Goal: Task Accomplishment & Management: Manage account settings

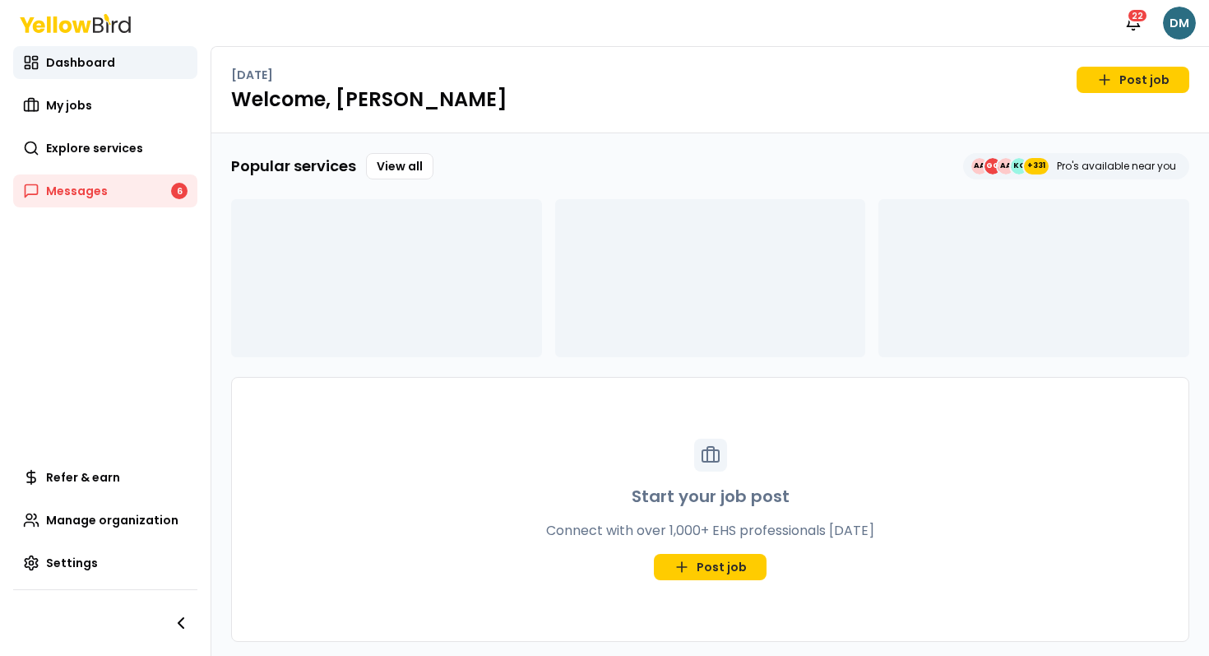
click at [1171, 9] on html "Notifications 22 DM Dashboard My jobs Explore services Messages 6 Refer & earn …" at bounding box center [604, 328] width 1209 height 656
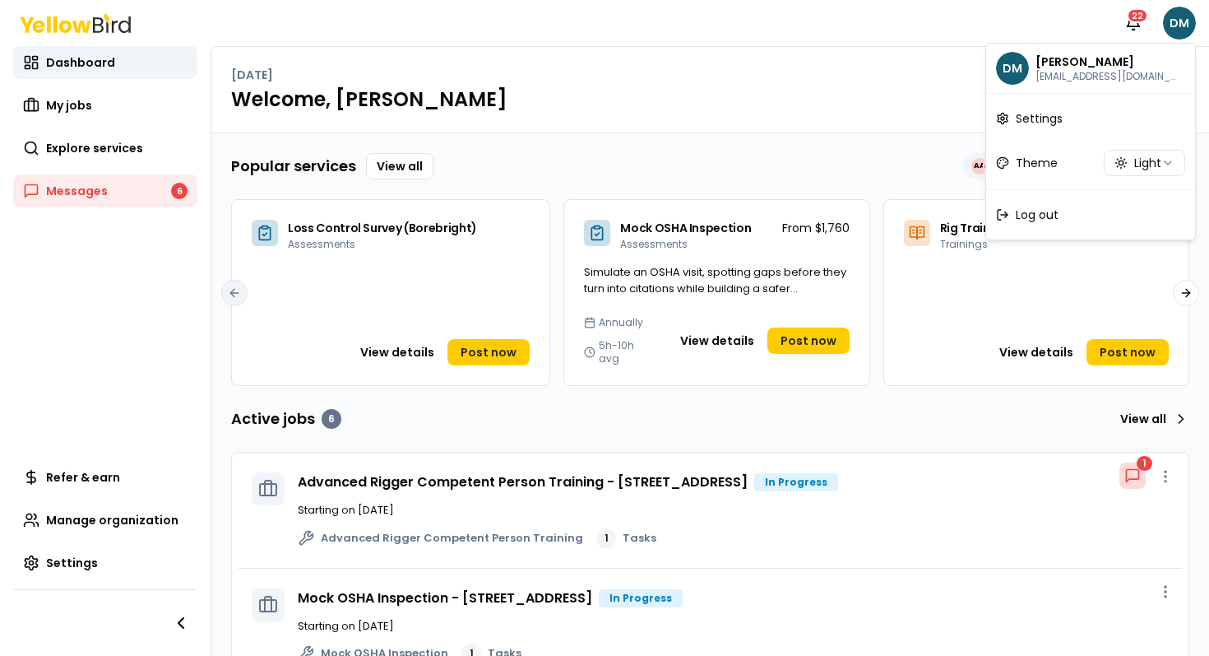
click at [473, 109] on html "Notifications 22 DM Dashboard My jobs Explore services Messages 6 Refer & earn …" at bounding box center [604, 328] width 1209 height 656
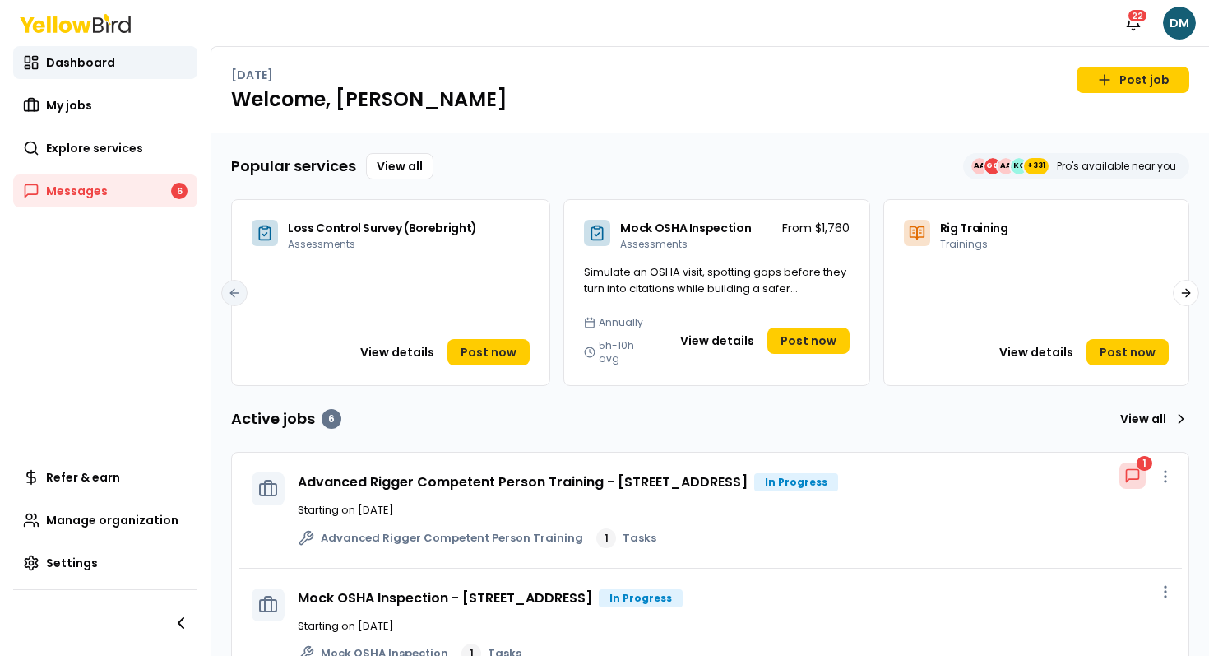
click at [385, 502] on p "Starting on [DATE]" at bounding box center [733, 510] width 871 height 16
click at [399, 475] on link "Advanced Rigger Competent Person Training - [STREET_ADDRESS]" at bounding box center [523, 481] width 450 height 19
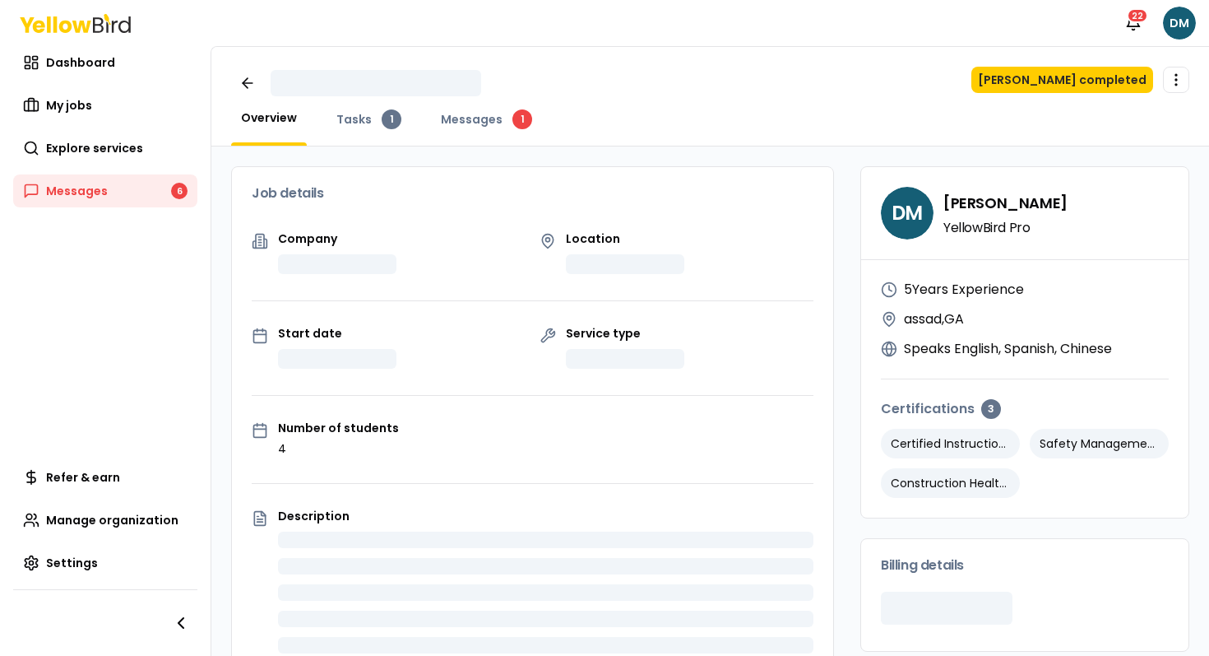
click at [1165, 63] on div "Mark job completed Open menu Overview Tasks 1 Messages 1" at bounding box center [710, 97] width 998 height 100
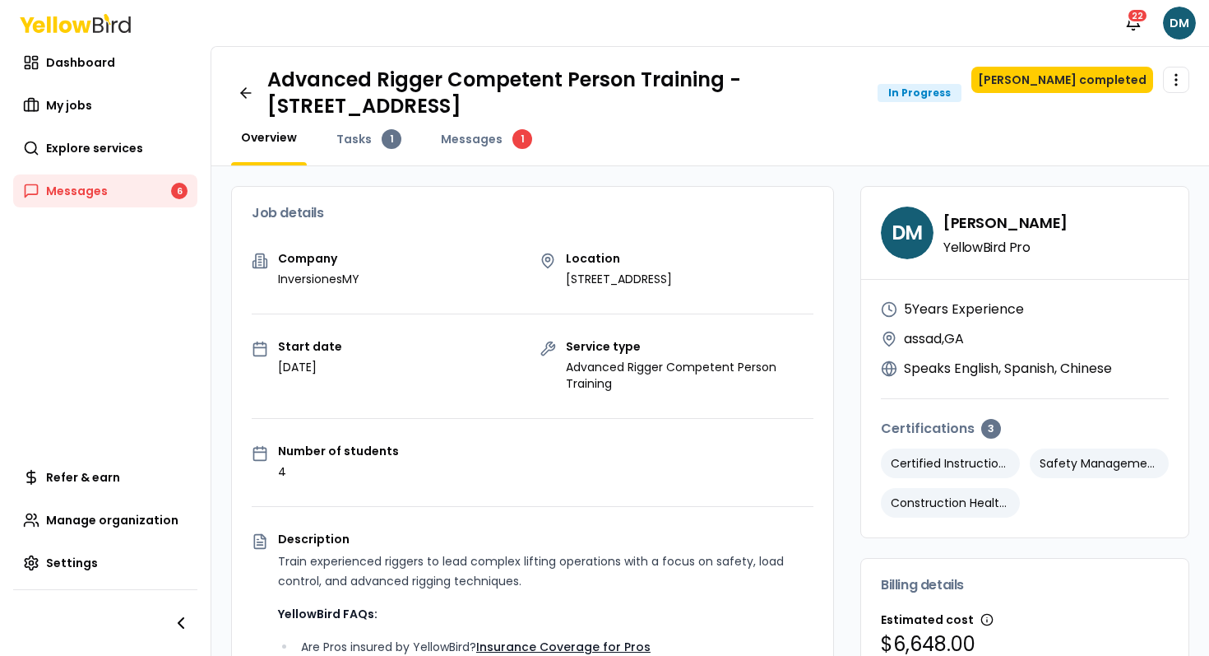
click at [1166, 66] on div "Advanced Rigger Competent Person Training - [STREET_ADDRESS] In Progress Mark j…" at bounding box center [710, 106] width 998 height 119
click at [1166, 71] on html "Notifications 22 DM Dashboard My jobs Explore services Messages 6 Refer & earn …" at bounding box center [604, 328] width 1209 height 656
click at [1122, 118] on span "Copy job" at bounding box center [1140, 113] width 45 height 13
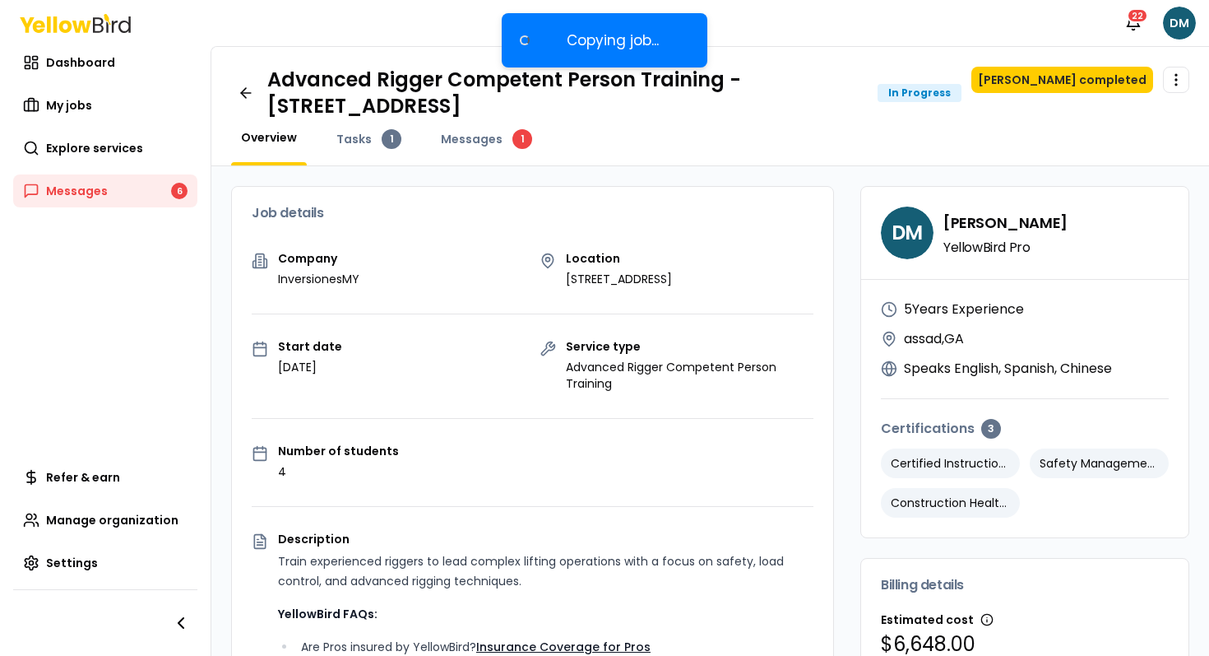
click at [984, 142] on div "Overview Tasks 1 Messages 1" at bounding box center [710, 147] width 958 height 36
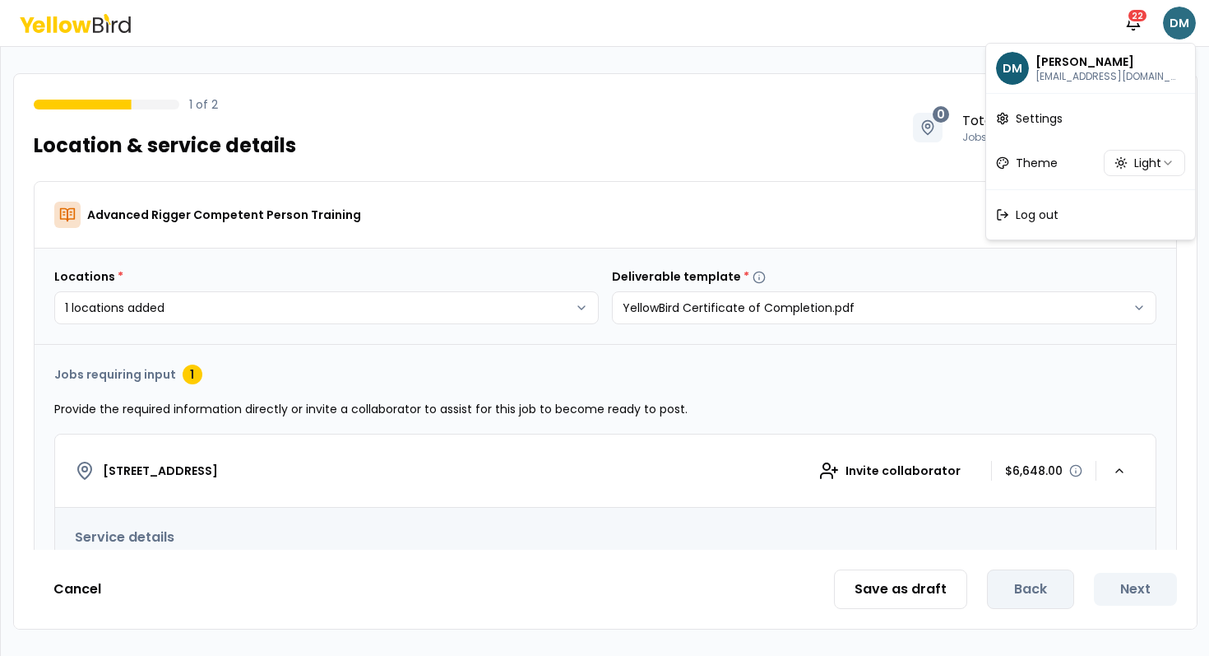
click at [1176, 20] on html "**********" at bounding box center [604, 328] width 1209 height 656
click at [1050, 204] on div "Log out" at bounding box center [1091, 214] width 202 height 43
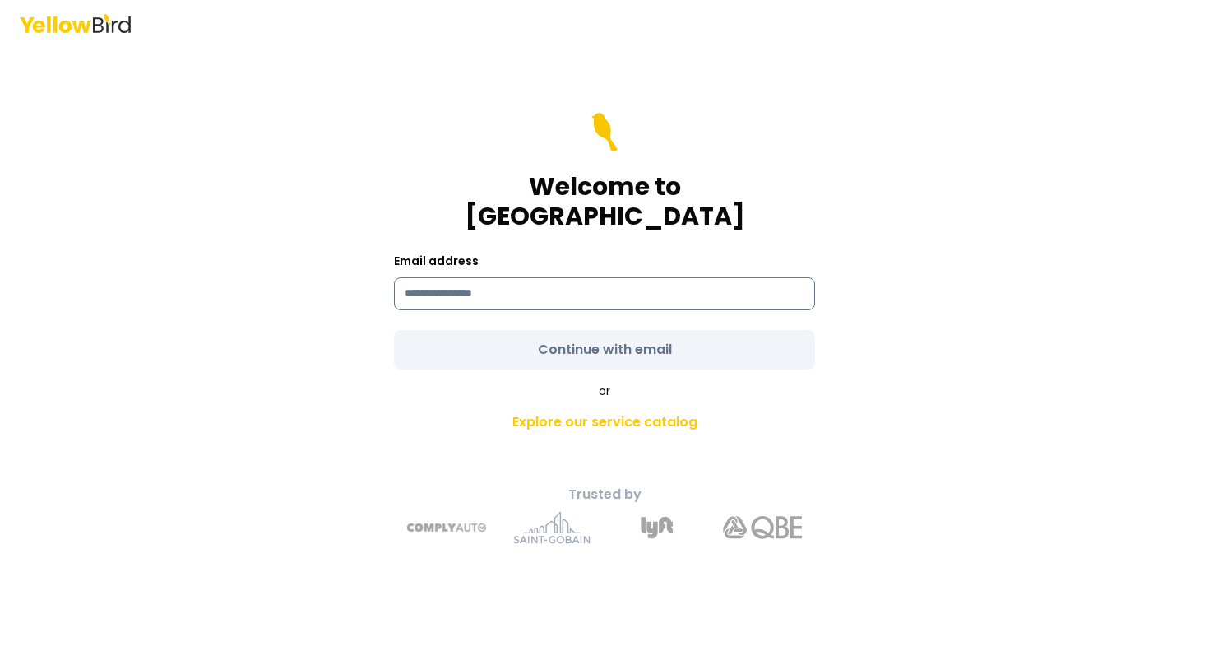
click at [666, 285] on input at bounding box center [604, 293] width 421 height 33
type input "**********"
click at [502, 387] on div "or Explore our service catalog" at bounding box center [604, 410] width 579 height 56
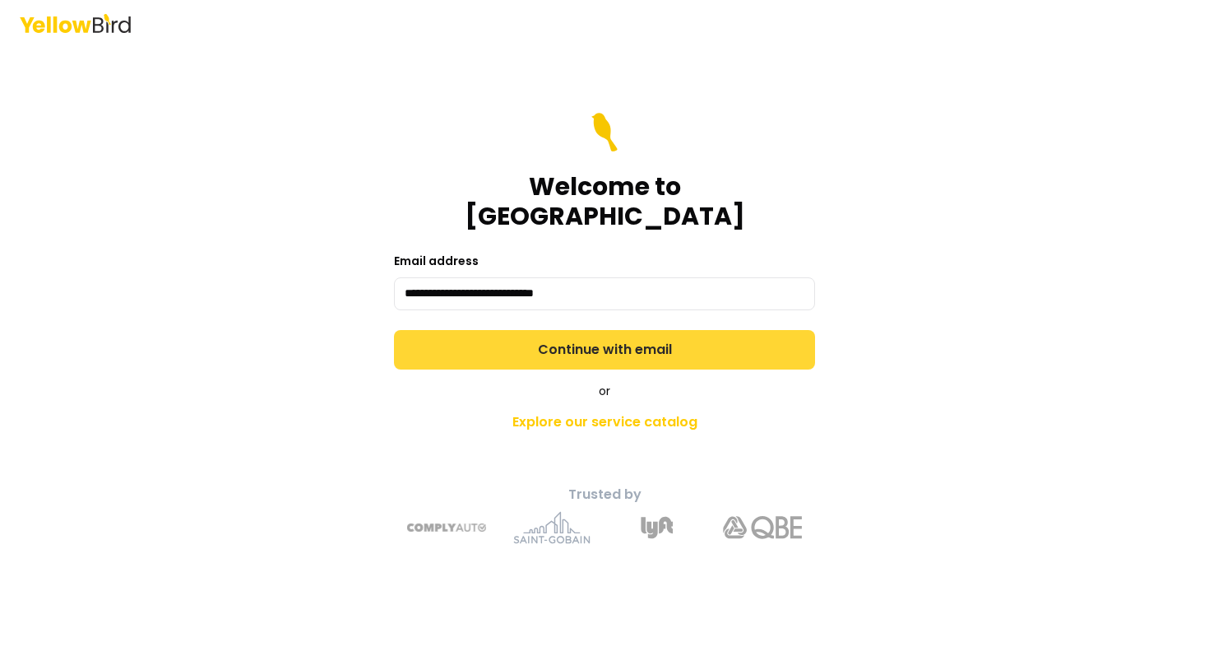
click at [554, 333] on button "Continue with email" at bounding box center [604, 349] width 421 height 39
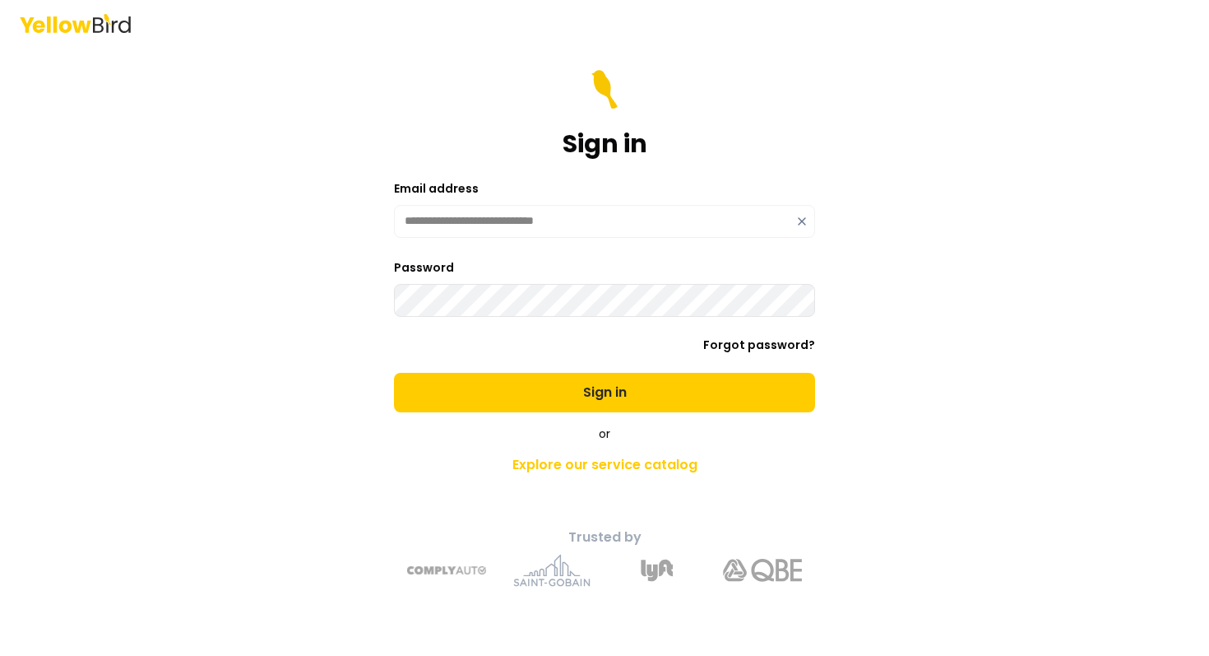
click at [394, 373] on button "Sign in" at bounding box center [604, 392] width 421 height 39
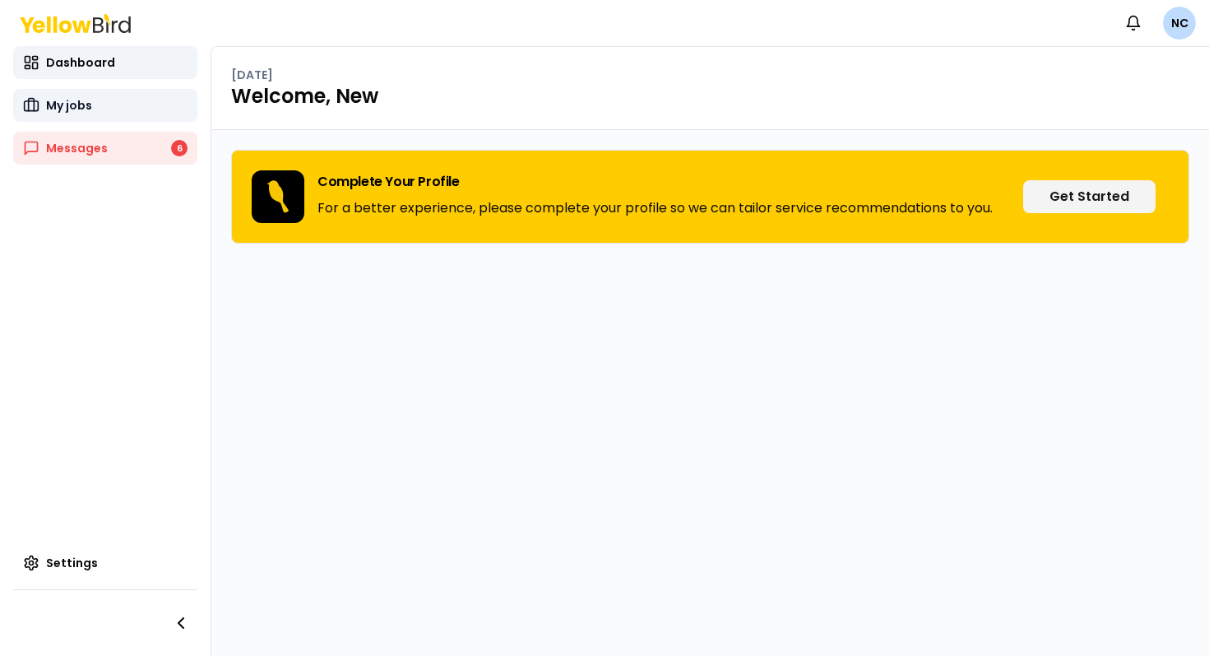
click at [140, 118] on link "My jobs" at bounding box center [105, 105] width 184 height 33
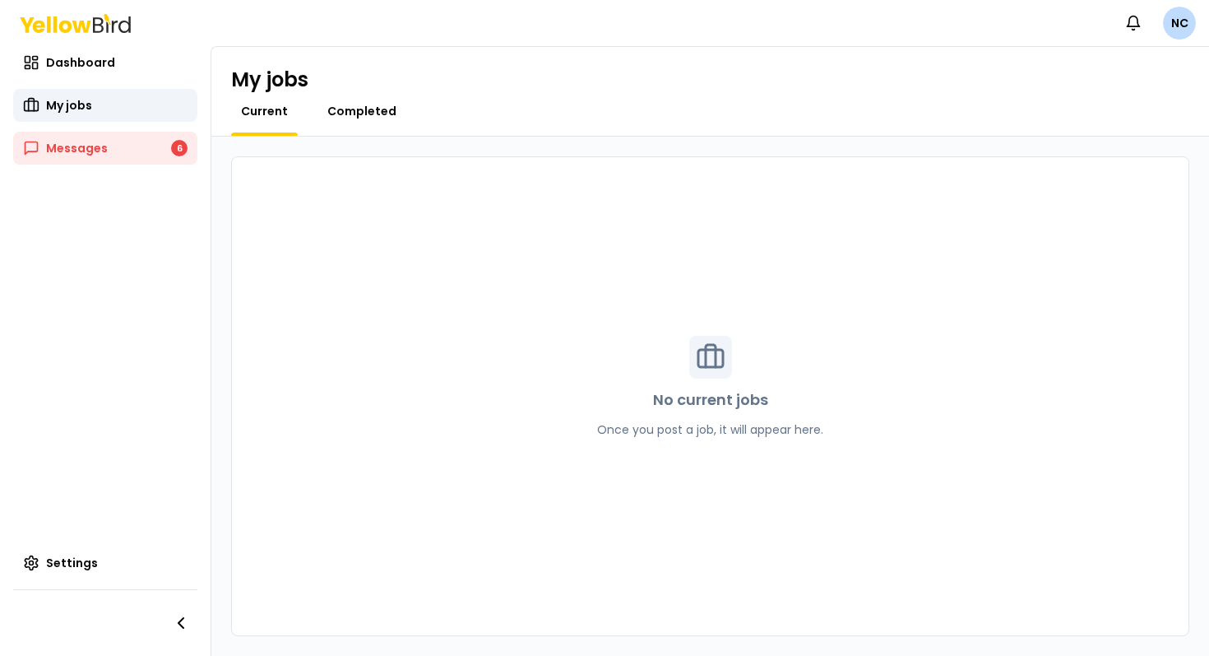
click at [367, 114] on span "Completed" at bounding box center [361, 111] width 69 height 16
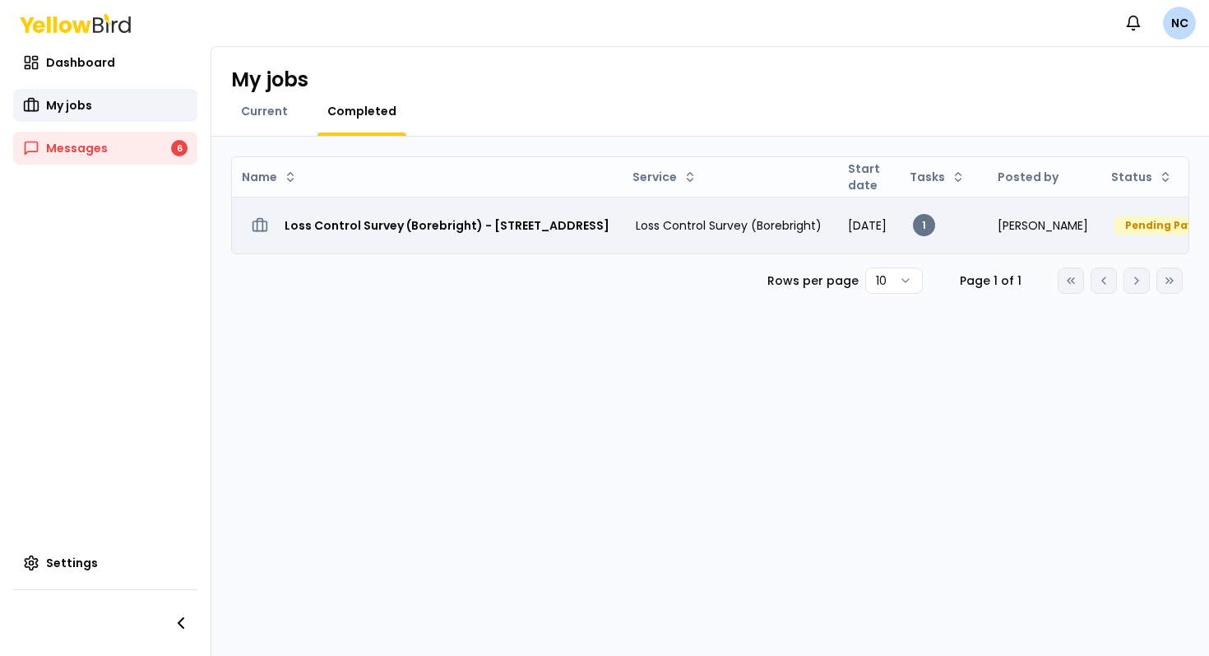
click at [377, 220] on h3 "Loss Control Survey (Borebright) - [STREET_ADDRESS]" at bounding box center [447, 226] width 325 height 30
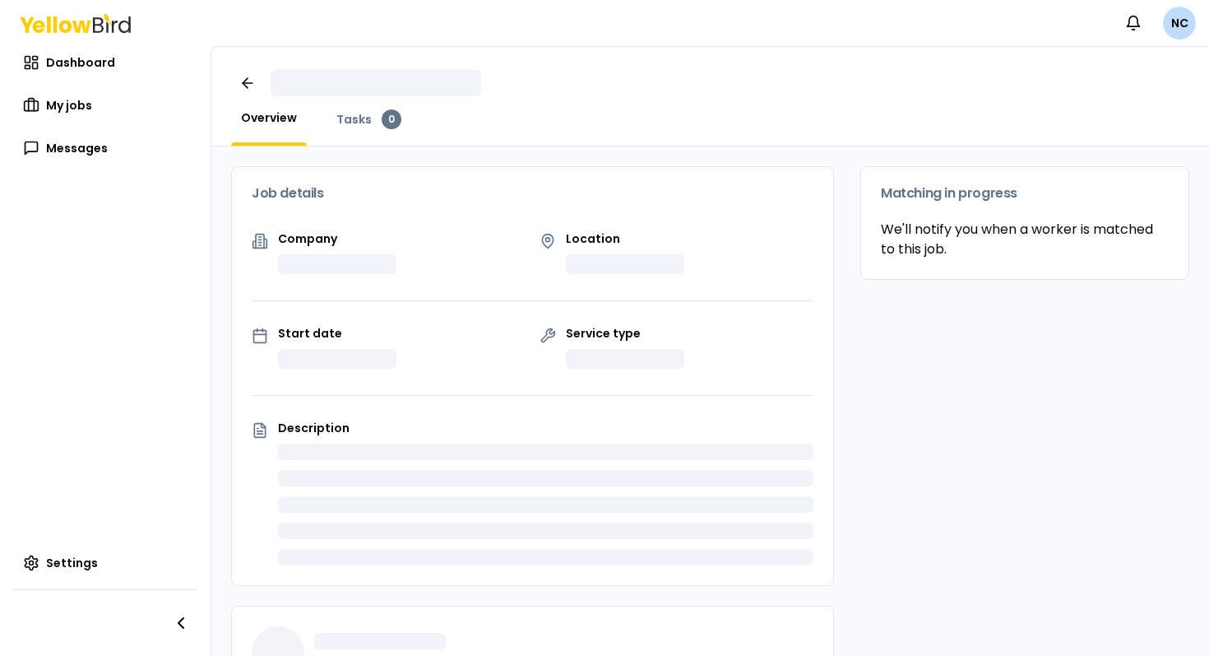
click at [1178, 40] on div "Notifications [GEOGRAPHIC_DATA]" at bounding box center [604, 23] width 1209 height 46
click at [1178, 34] on html "Notifications NC Dashboard My jobs Messages 1 Settings Overview Tasks 0 Job det…" at bounding box center [604, 328] width 1209 height 656
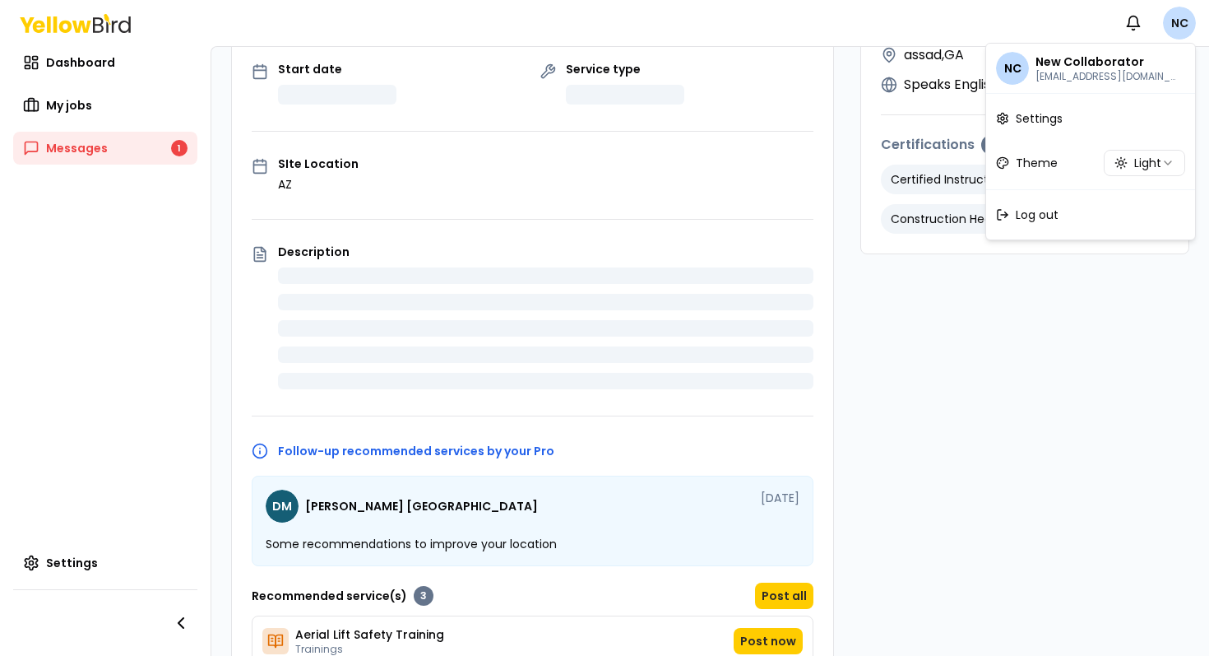
click at [1178, 34] on html "Notifications NC Dashboard My jobs Messages 1 Settings Overview Tasks 1 Message…" at bounding box center [604, 328] width 1209 height 656
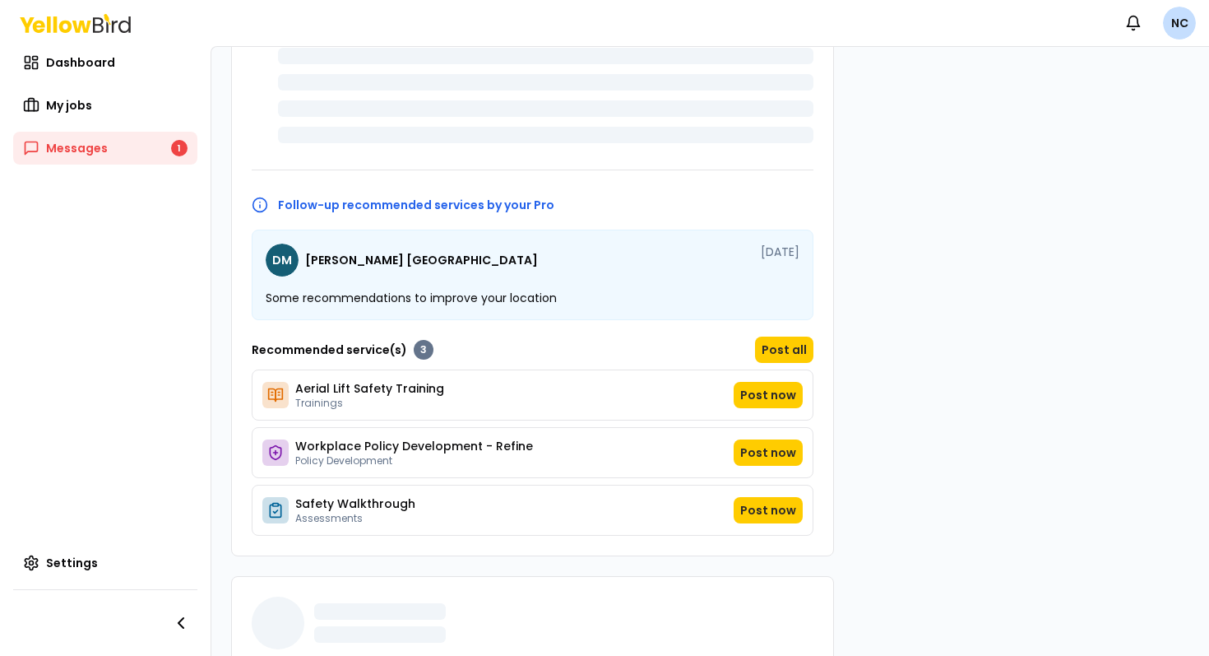
click at [1178, 34] on html "Notifications NC Dashboard My jobs Messages 1 Settings Overview Tasks 1 Message…" at bounding box center [604, 328] width 1209 height 656
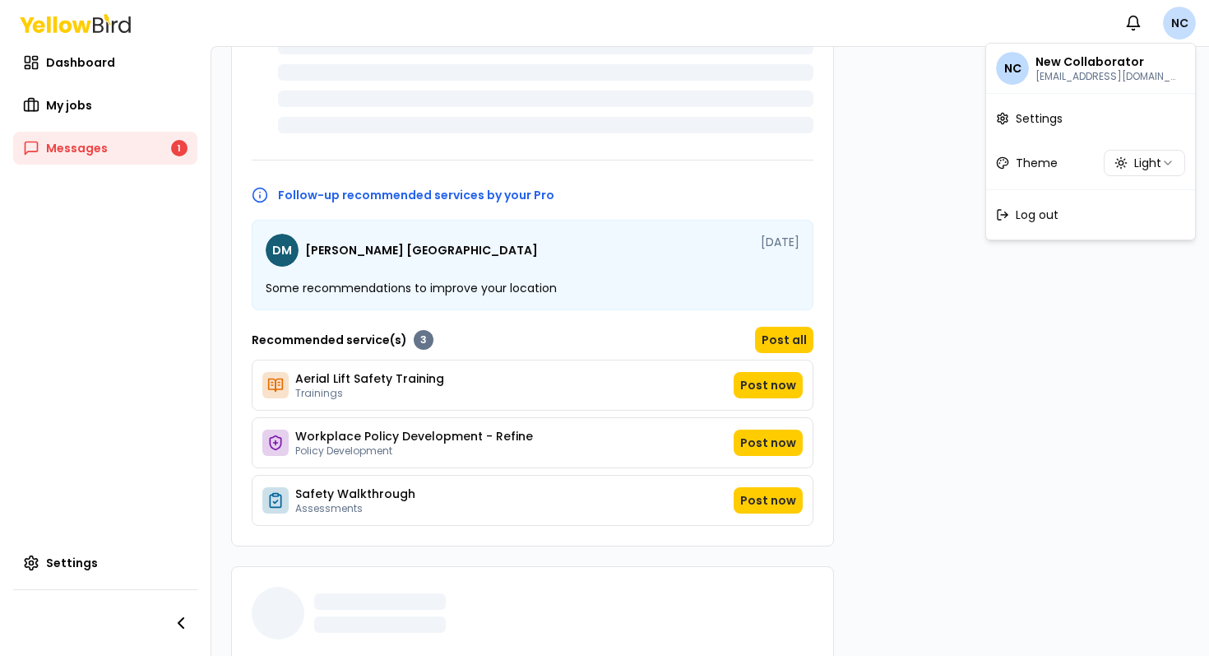
click at [1178, 34] on html "Notifications NC Dashboard My jobs Messages 1 Settings Overview Tasks 1 Message…" at bounding box center [604, 328] width 1209 height 656
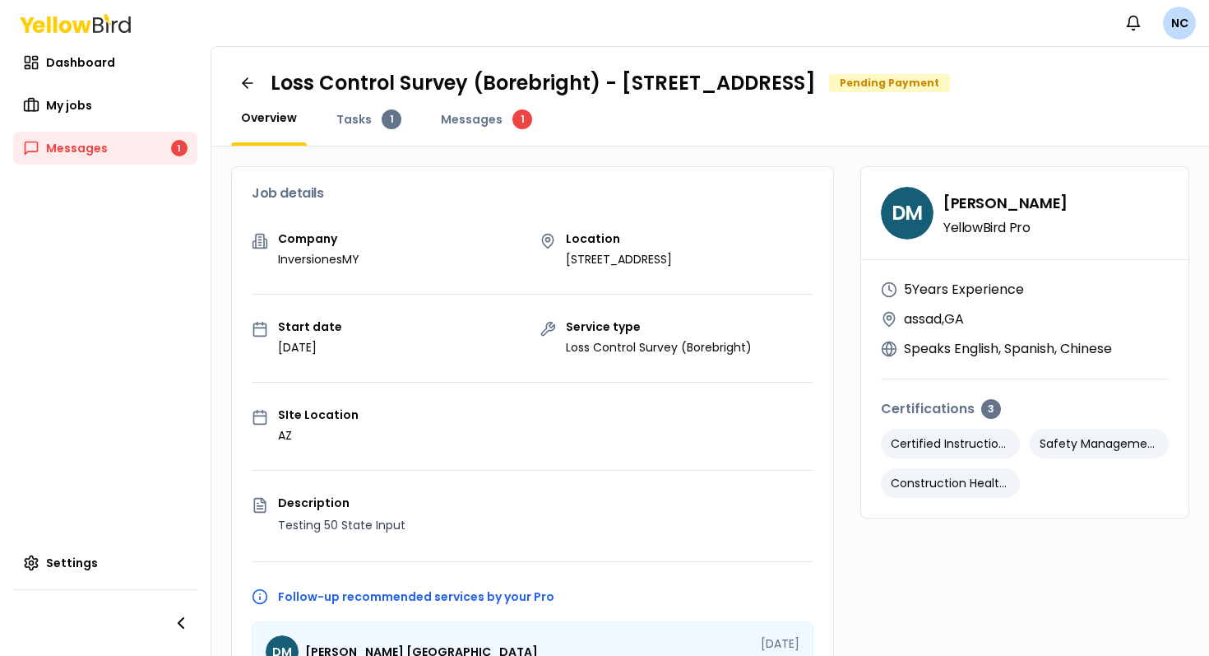
click at [945, 252] on div "DM David Madrid YellowBird Pro" at bounding box center [1024, 213] width 327 height 92
click at [570, 211] on div "Job details" at bounding box center [532, 193] width 601 height 53
